Goal: Task Accomplishment & Management: Manage account settings

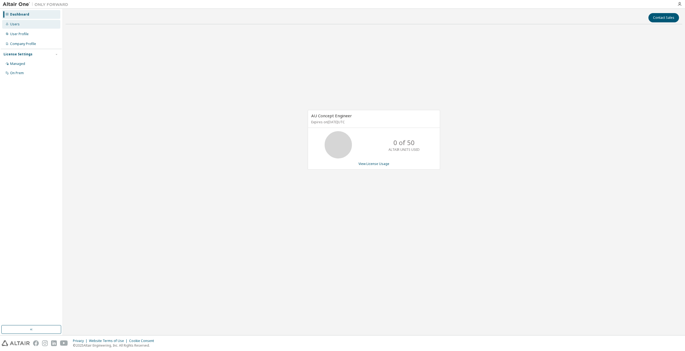
click at [17, 26] on div "Users" at bounding box center [15, 24] width 10 height 4
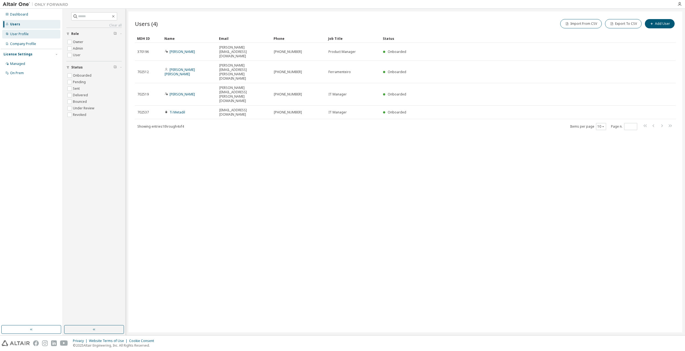
click at [15, 37] on div "User Profile" at bounding box center [31, 34] width 58 height 9
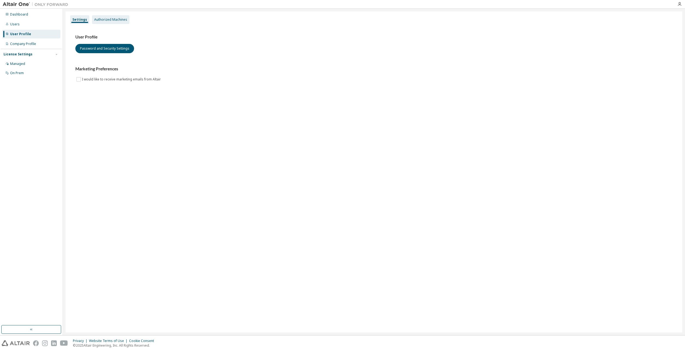
click at [105, 19] on div "Authorized Machines" at bounding box center [110, 19] width 33 height 4
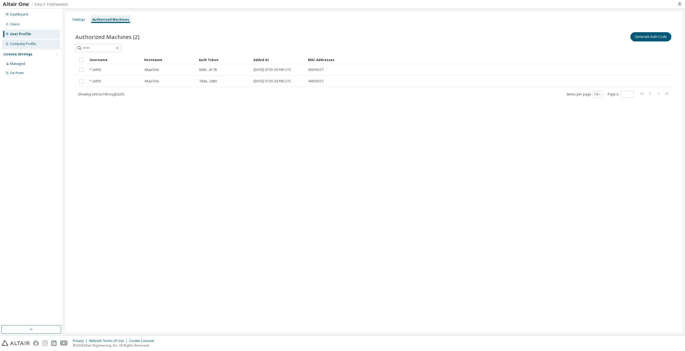
click at [18, 43] on div "Company Profile" at bounding box center [23, 44] width 26 height 4
